Goal: Task Accomplishment & Management: Use online tool/utility

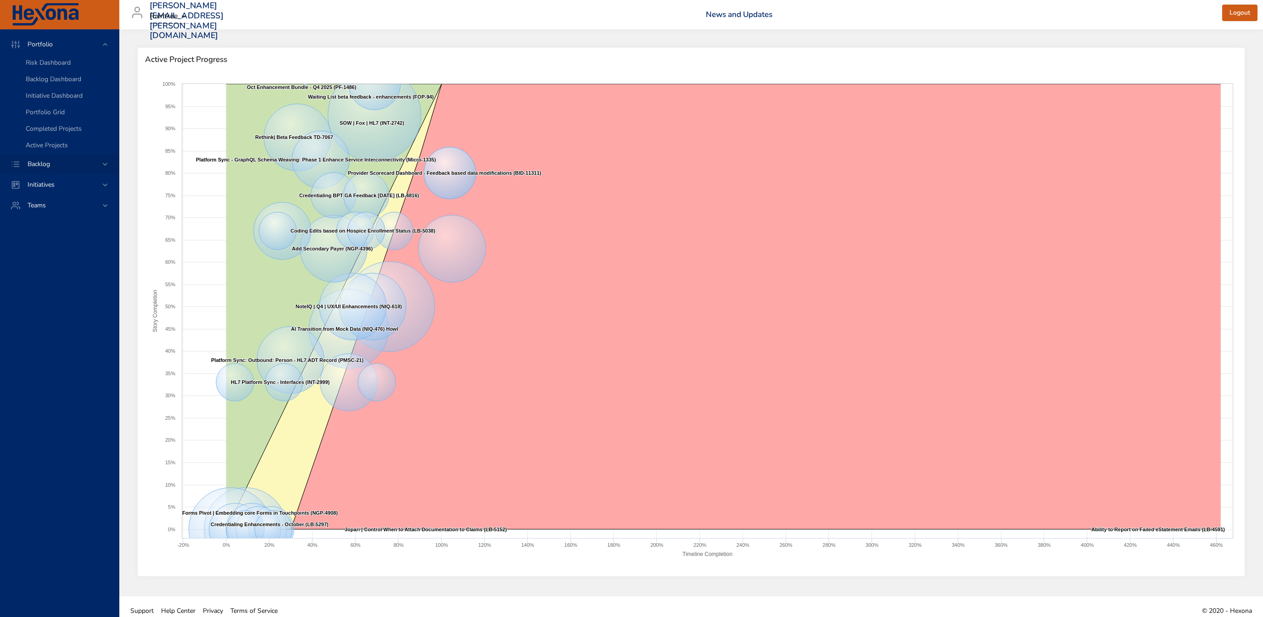
click at [44, 159] on div "Backlog" at bounding box center [59, 164] width 119 height 21
click at [60, 84] on span "Backlog Details" at bounding box center [48, 83] width 44 height 9
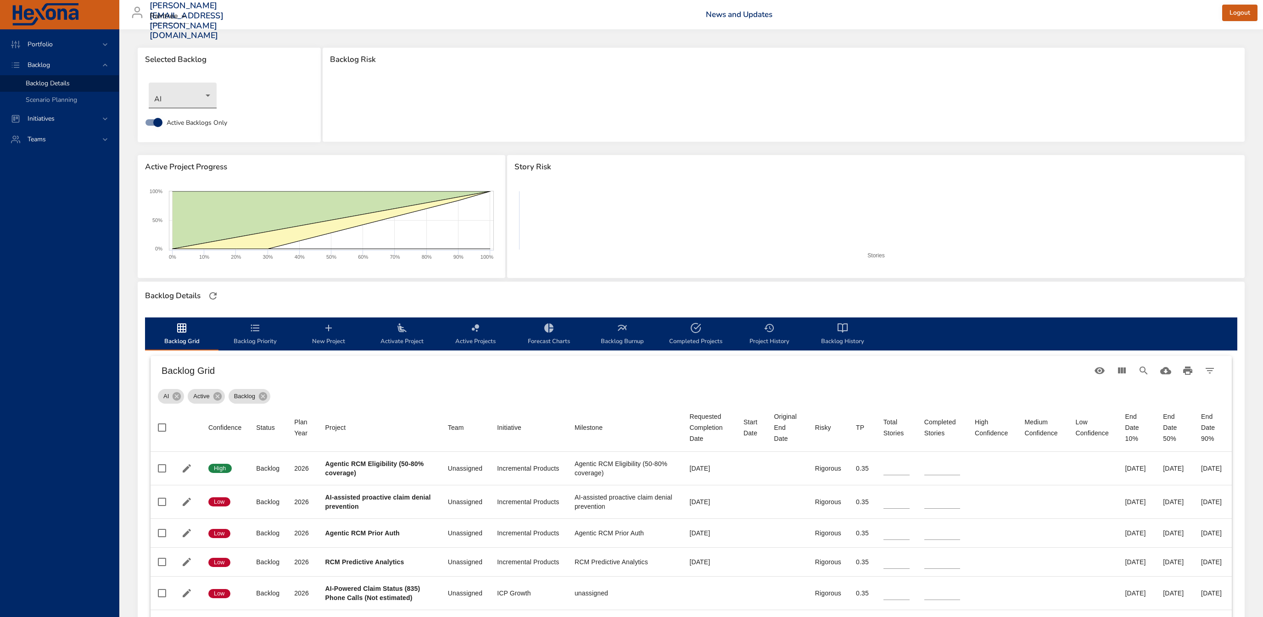
click at [190, 85] on body "Portfolio Backlog Backlog Details Scenario Planning Initiatives Teams [PERSON_N…" at bounding box center [631, 308] width 1263 height 617
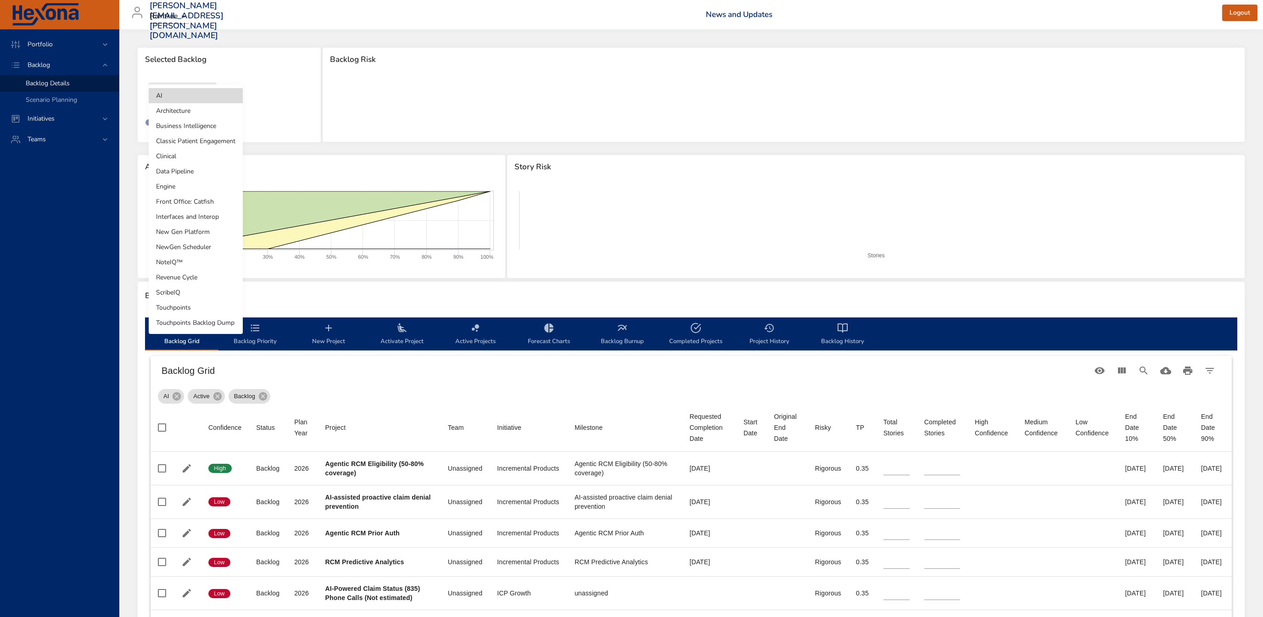
click at [205, 218] on li "Interfaces and Interop" at bounding box center [196, 216] width 94 height 15
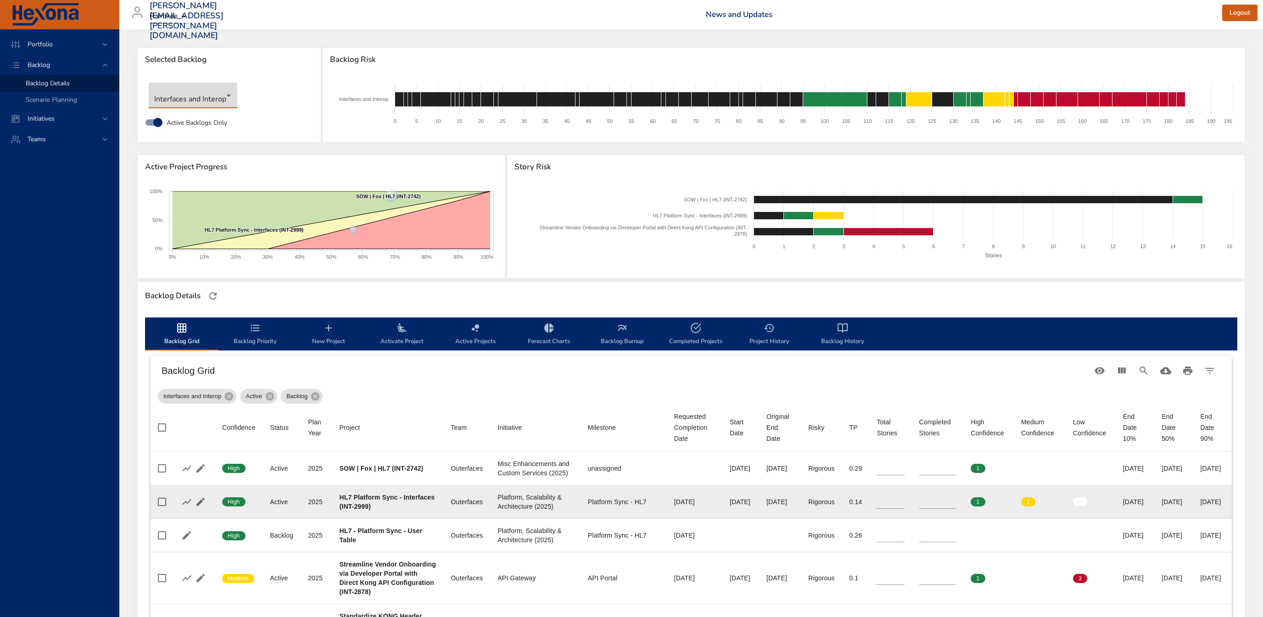
click at [924, 509] on input "*" at bounding box center [937, 502] width 37 height 14
type input "*"
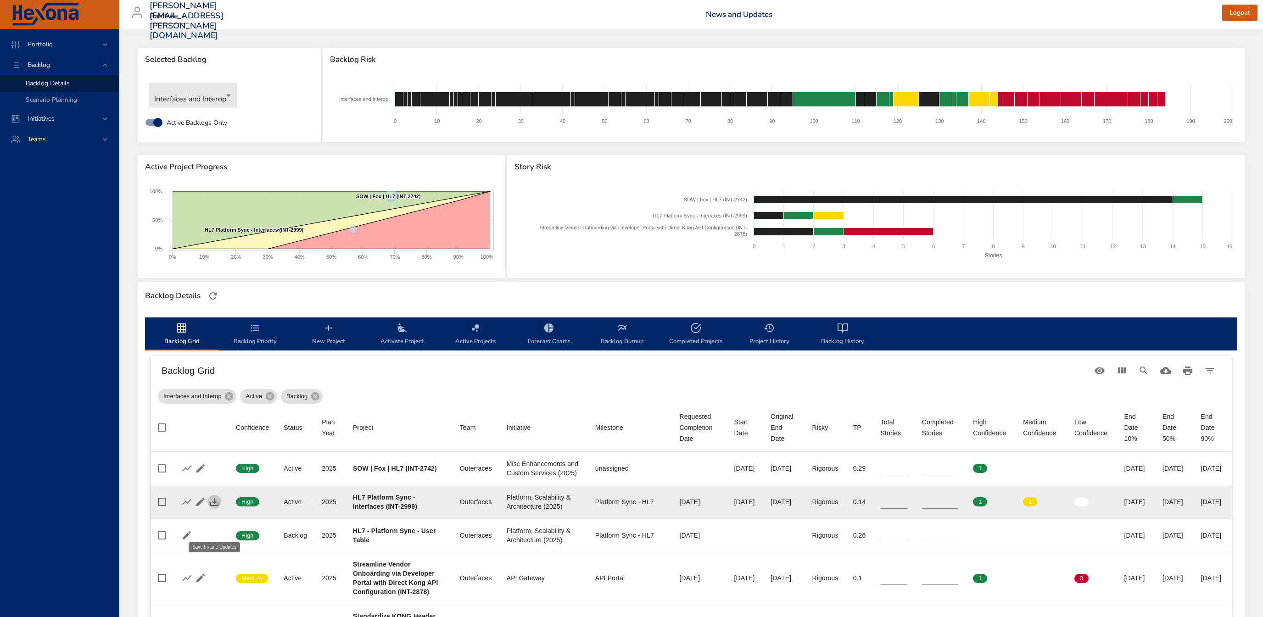
click at [215, 508] on icon "button" at bounding box center [214, 502] width 11 height 11
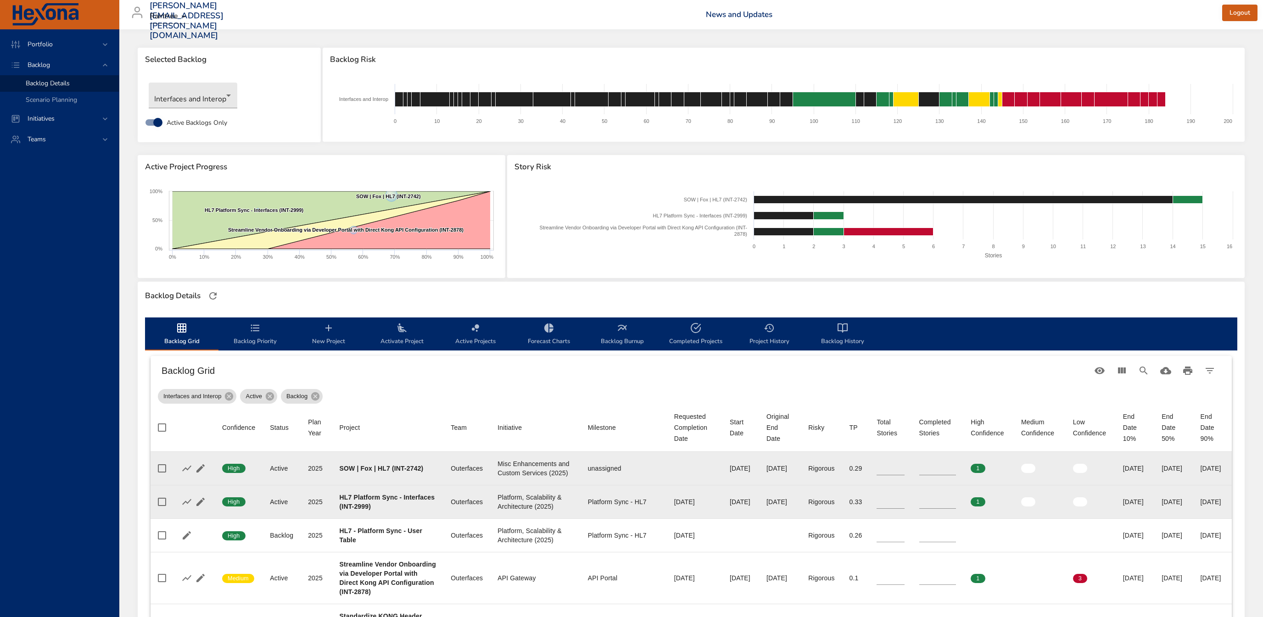
scroll to position [49, 0]
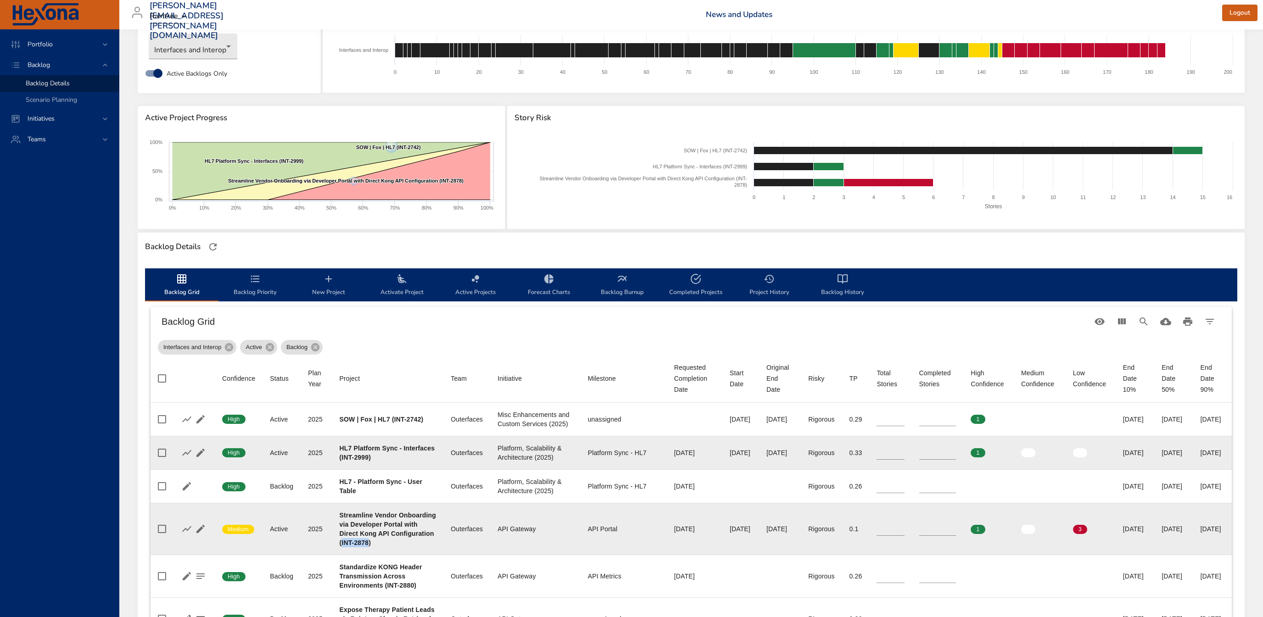
drag, startPoint x: 385, startPoint y: 586, endPoint x: 412, endPoint y: 585, distance: 27.1
click at [413, 547] on b "Streamline Vendor Onboarding via Developer Portal with Direct Kong API Configur…" at bounding box center [388, 529] width 96 height 35
copy b "INT-2878"
click at [877, 536] on input "*" at bounding box center [891, 529] width 28 height 14
type input "*"
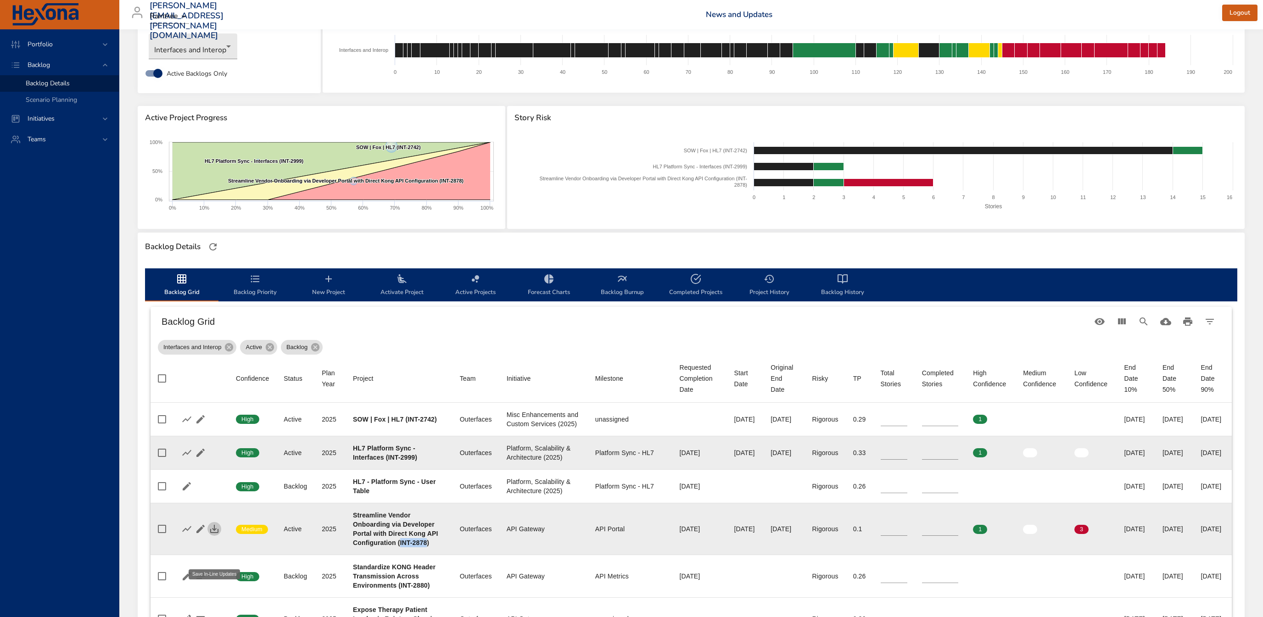
click at [213, 535] on icon "button" at bounding box center [214, 529] width 11 height 11
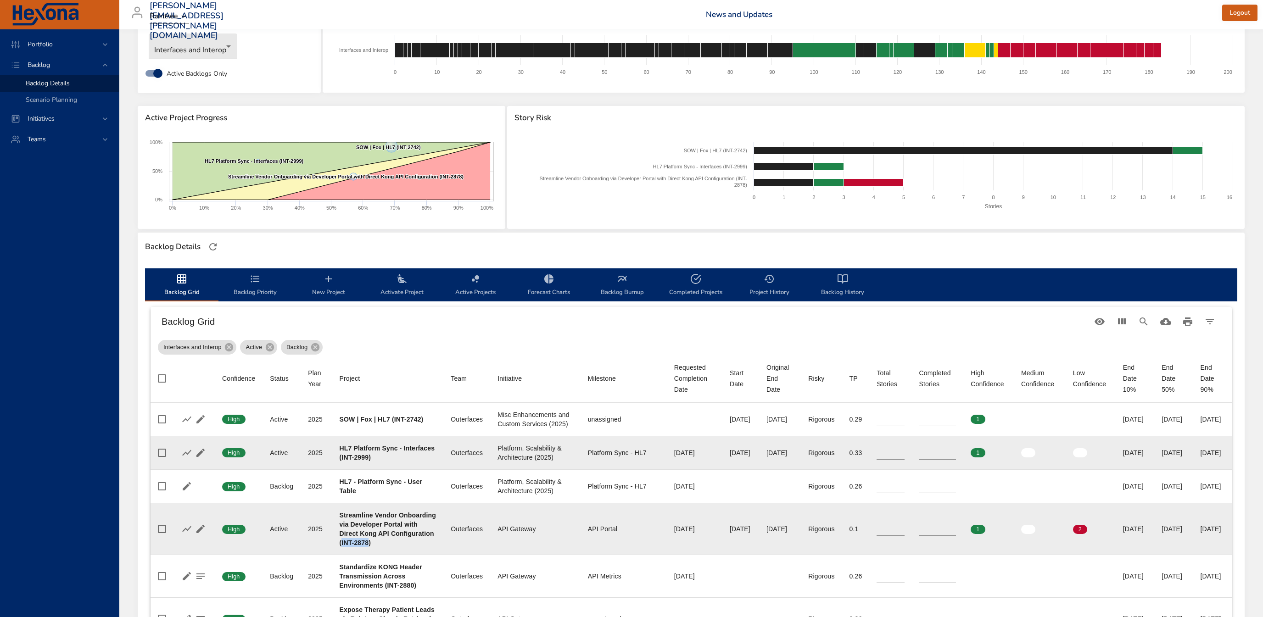
click at [261, 292] on span "Backlog Priority" at bounding box center [255, 286] width 62 height 24
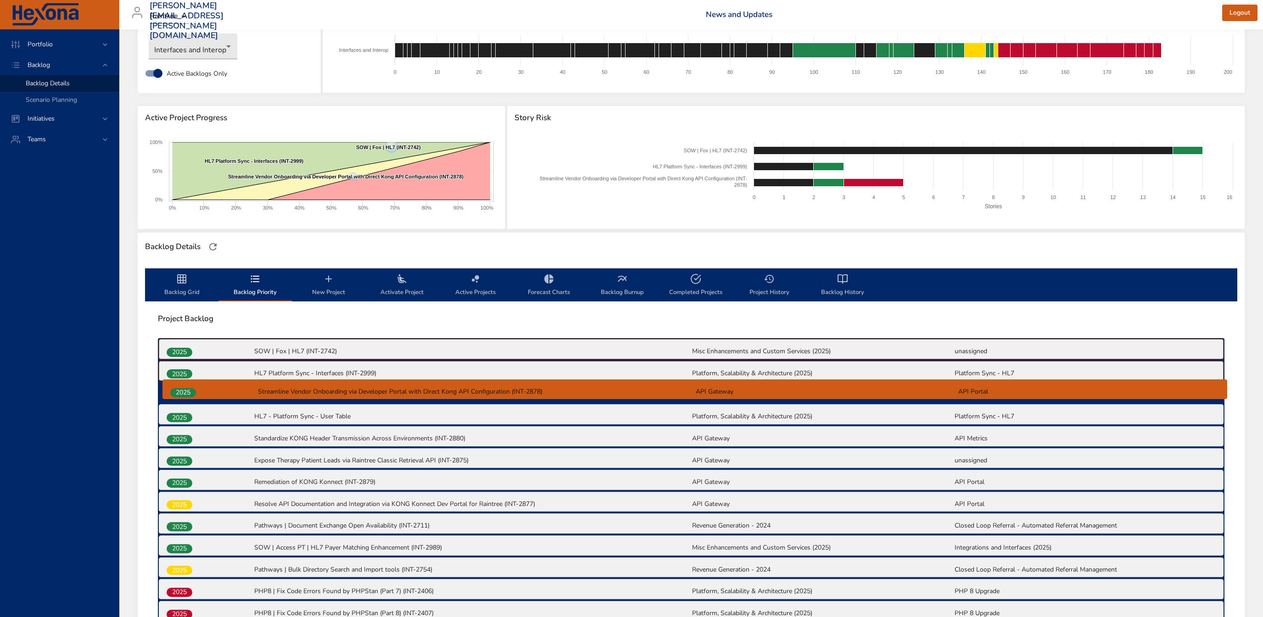
drag, startPoint x: 184, startPoint y: 421, endPoint x: 188, endPoint y: 393, distance: 28.2
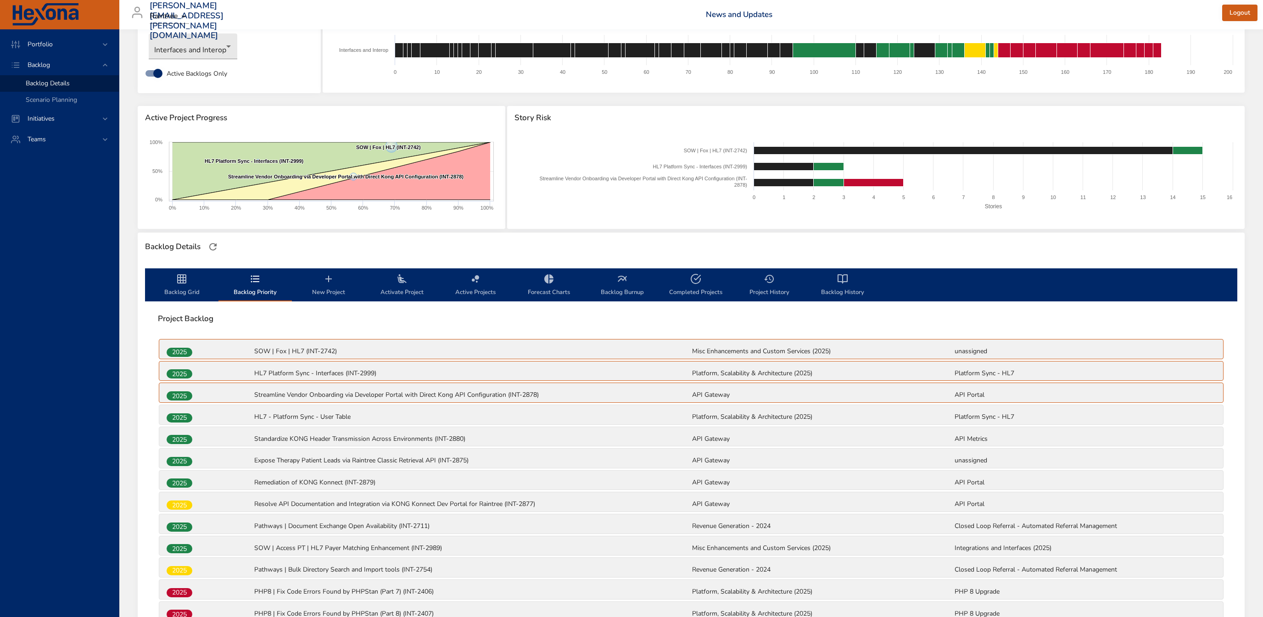
click at [190, 287] on span "Backlog Grid" at bounding box center [182, 286] width 62 height 24
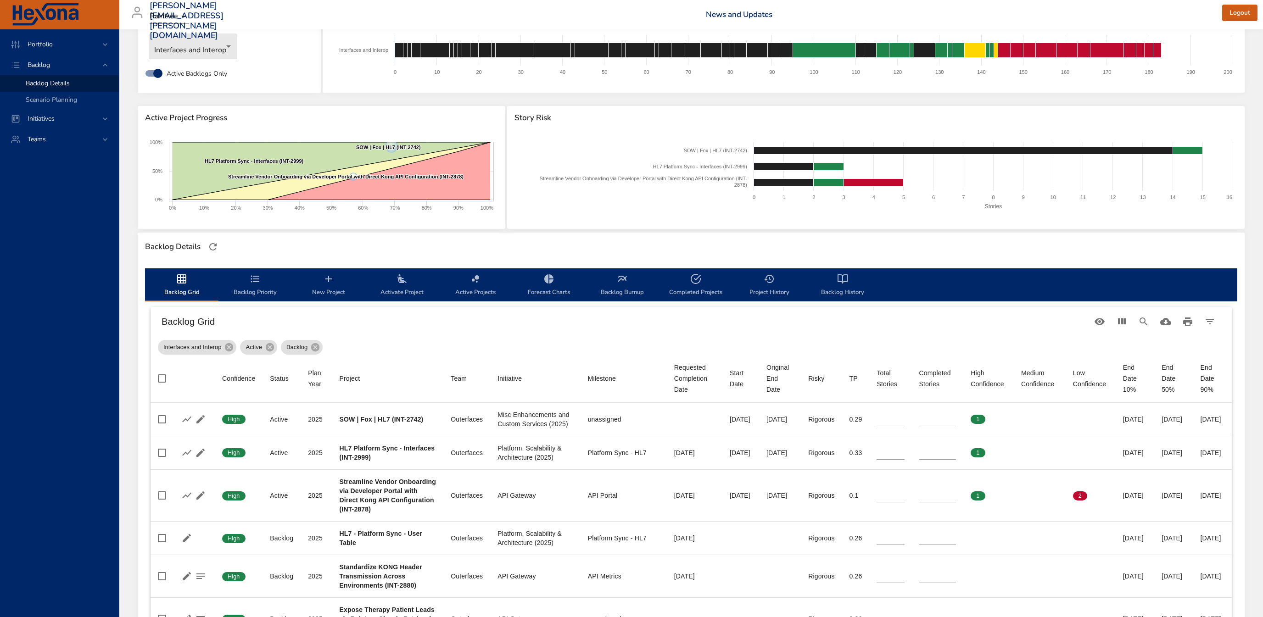
scroll to position [148, 0]
